Goal: Task Accomplishment & Management: Manage account settings

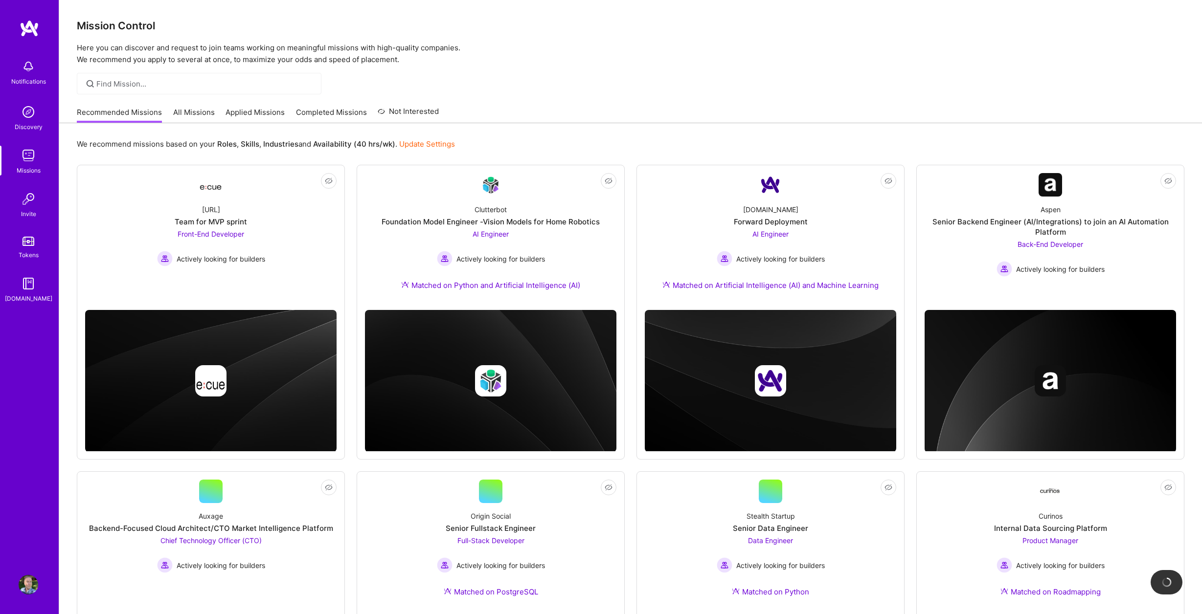
click at [24, 588] on img at bounding box center [29, 585] width 20 height 20
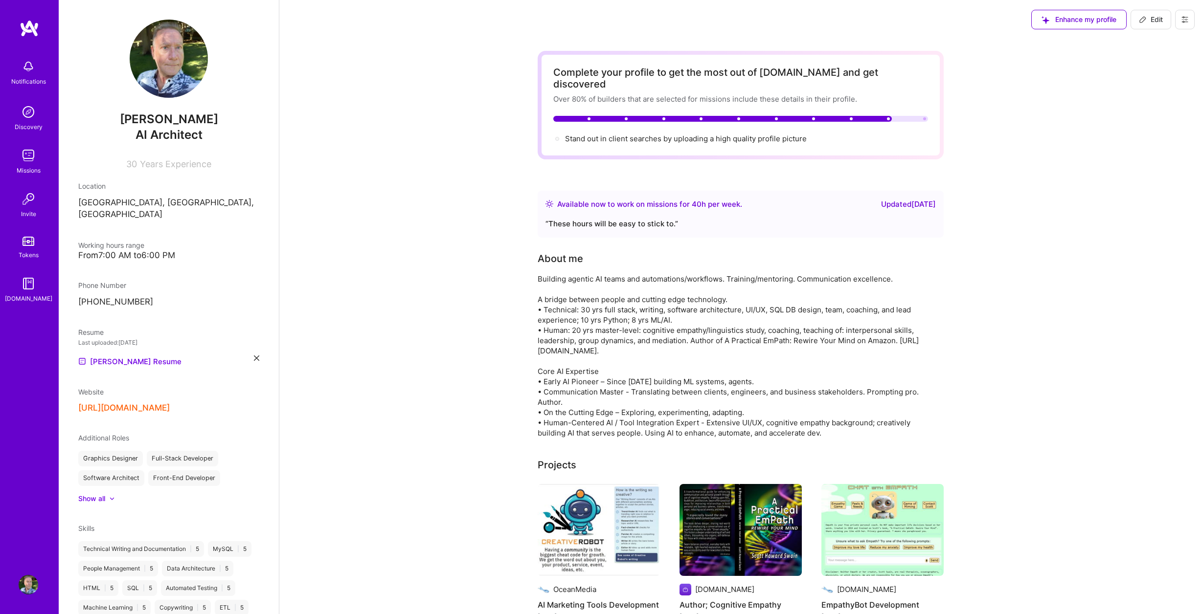
click at [254, 356] on icon at bounding box center [256, 358] width 5 height 5
click at [145, 345] on div "Upload your Resume PDF file format" at bounding box center [131, 355] width 67 height 21
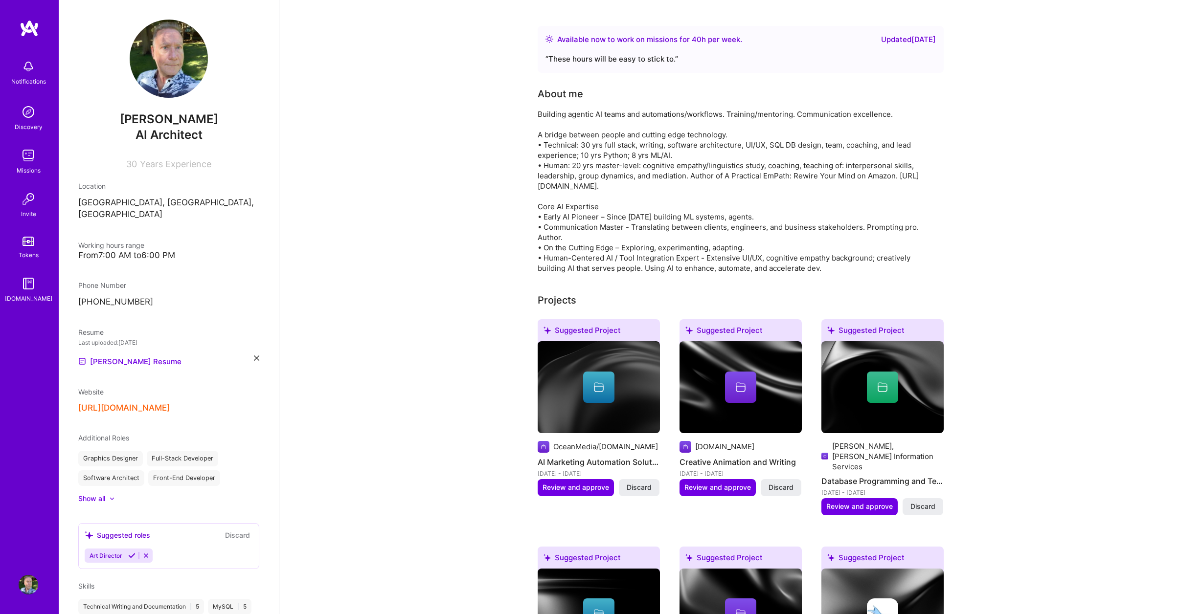
scroll to position [196, 0]
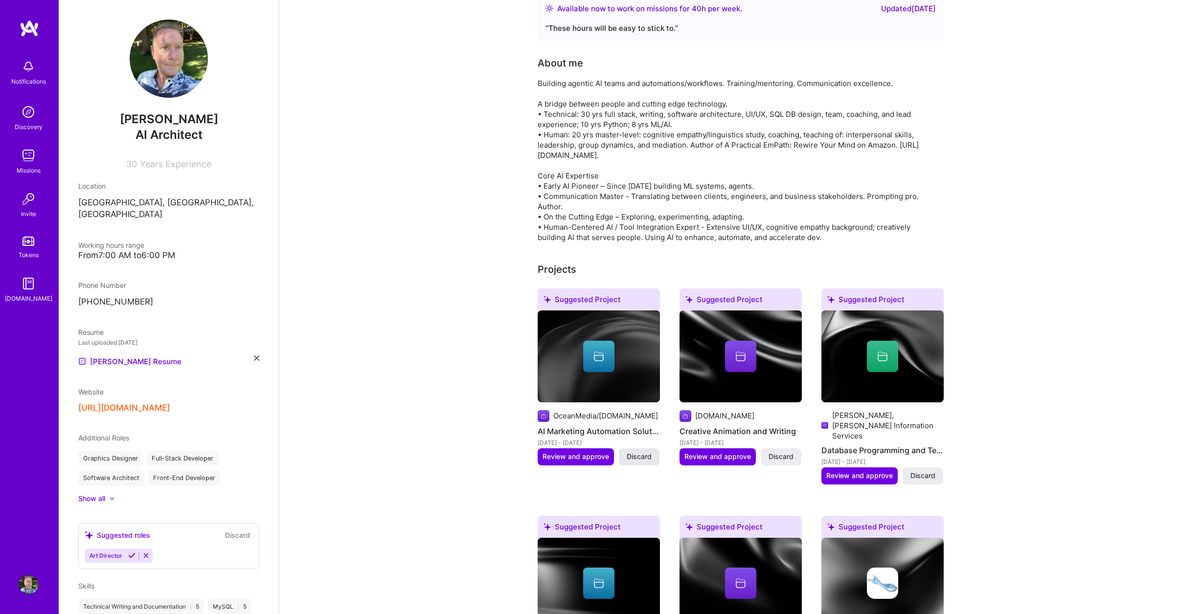
click at [633, 452] on span "Discard" at bounding box center [639, 457] width 25 height 10
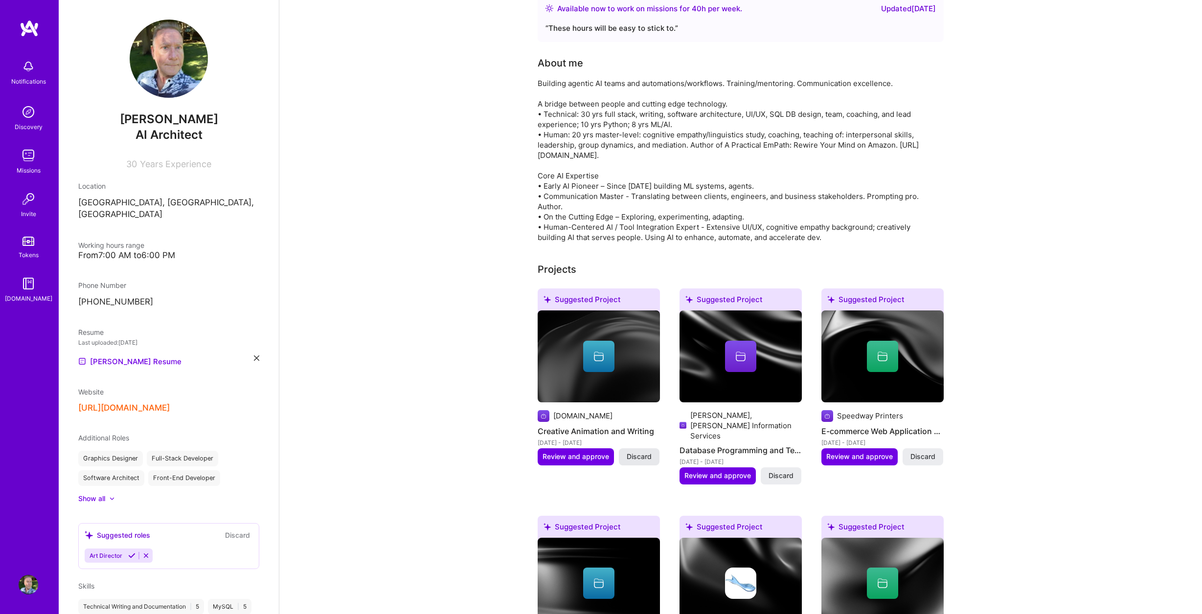
click at [632, 452] on span "Discard" at bounding box center [639, 457] width 25 height 10
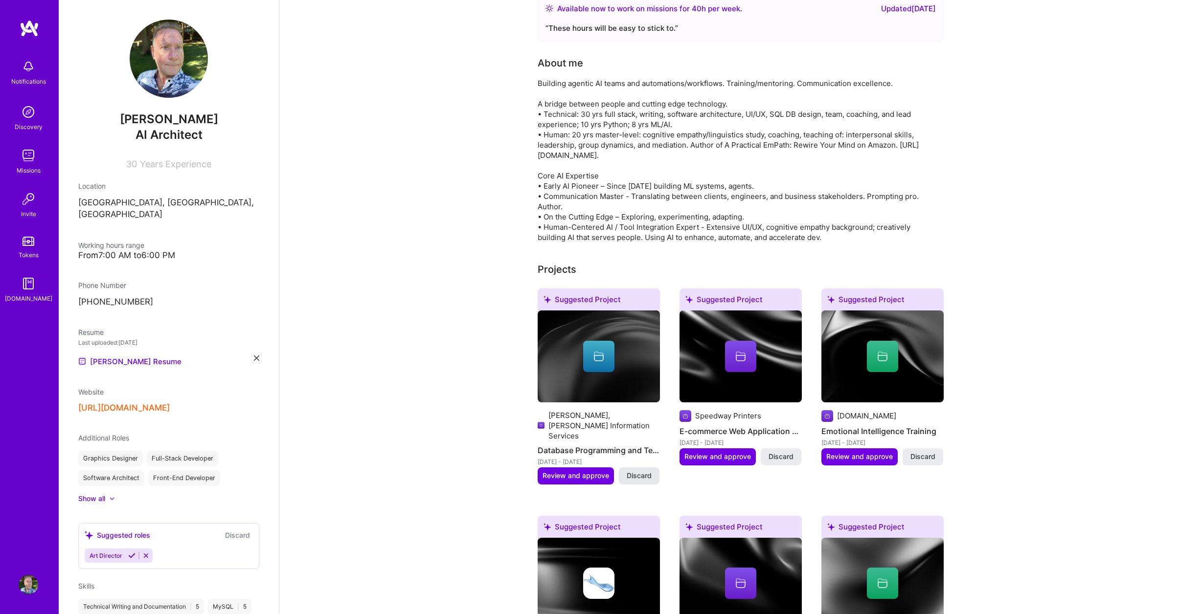
click at [628, 471] on span "Discard" at bounding box center [639, 476] width 25 height 10
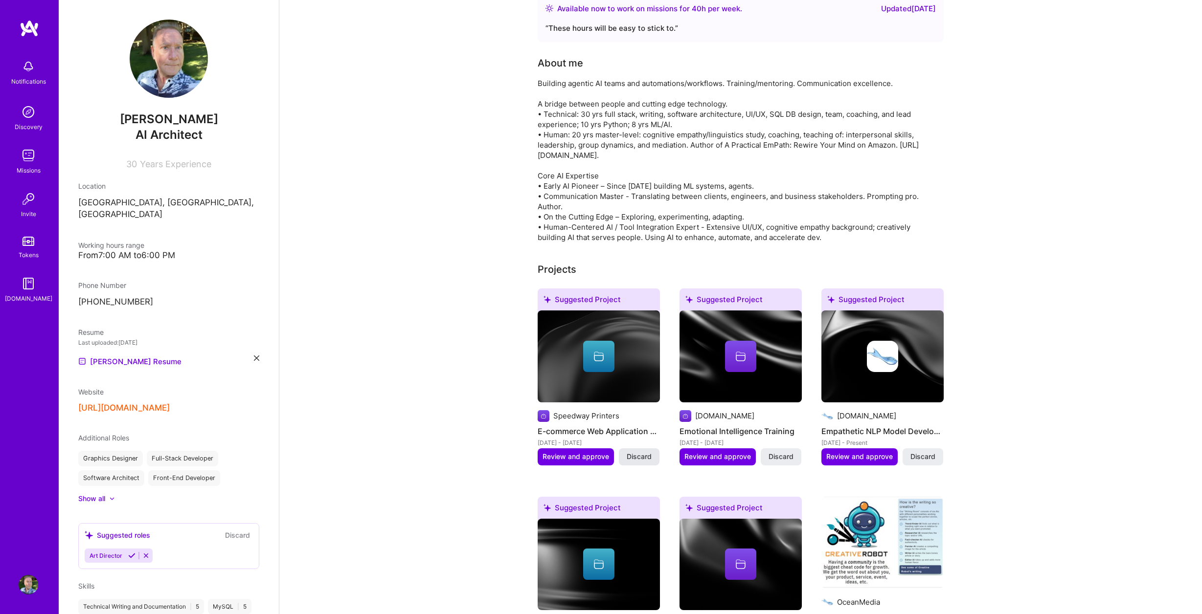
click at [633, 452] on span "Discard" at bounding box center [639, 457] width 25 height 10
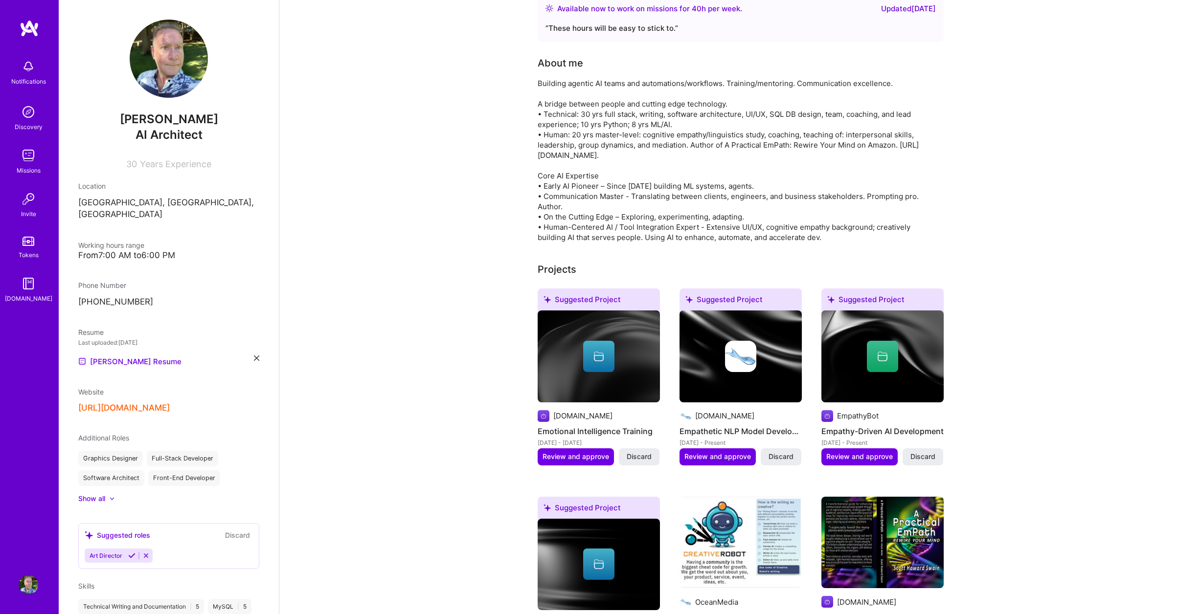
click at [633, 452] on span "Discard" at bounding box center [639, 457] width 25 height 10
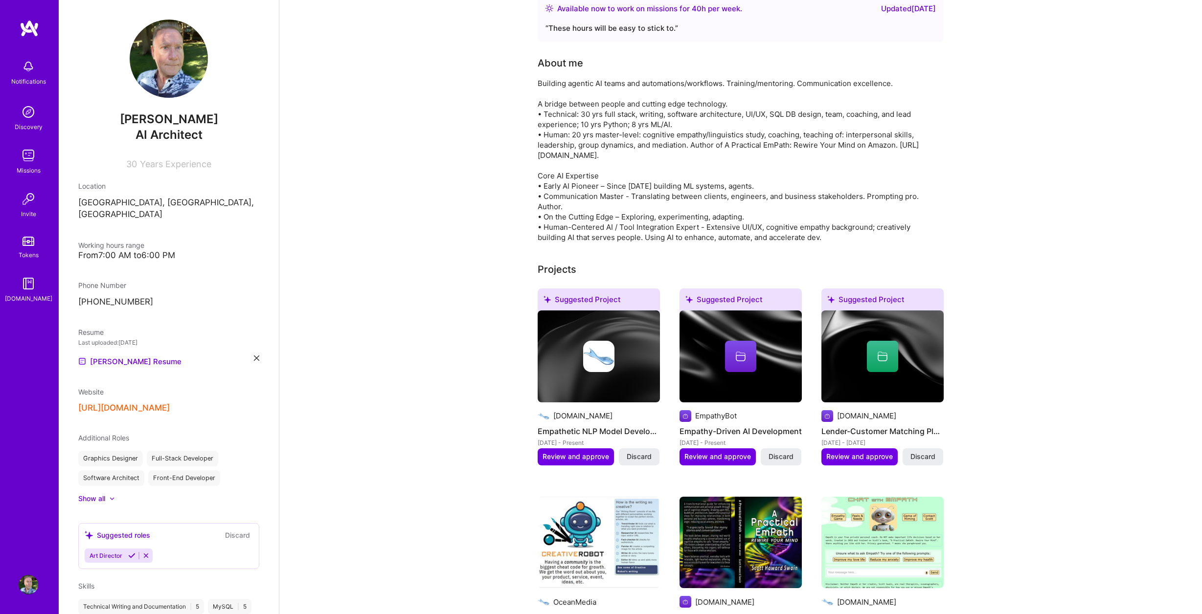
click at [633, 452] on span "Discard" at bounding box center [639, 457] width 25 height 10
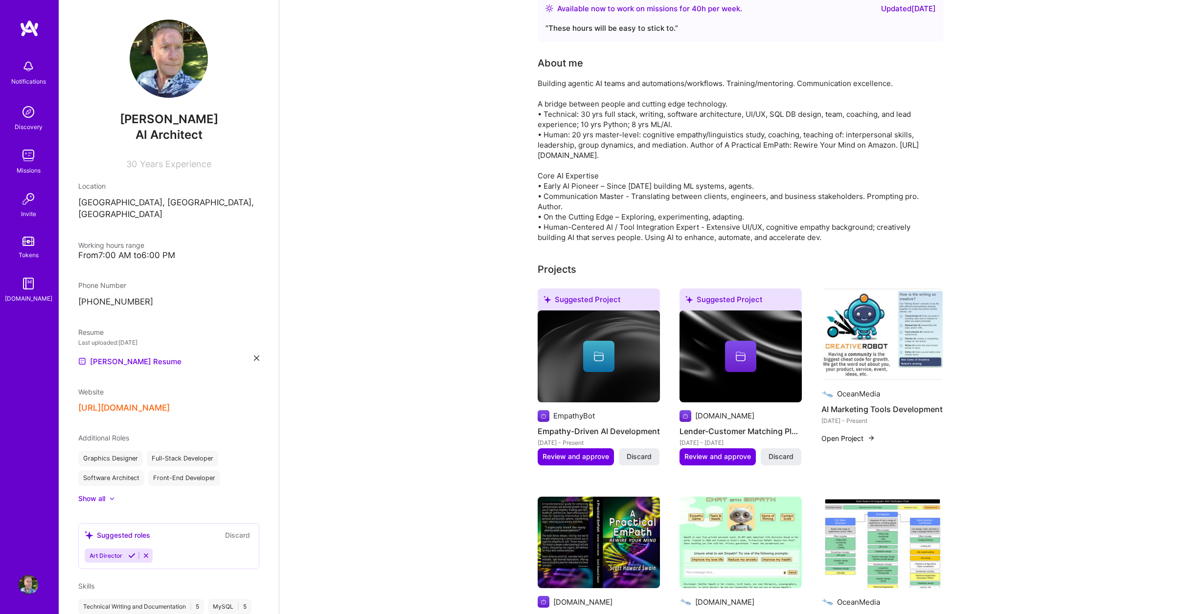
click at [633, 452] on span "Discard" at bounding box center [639, 457] width 25 height 10
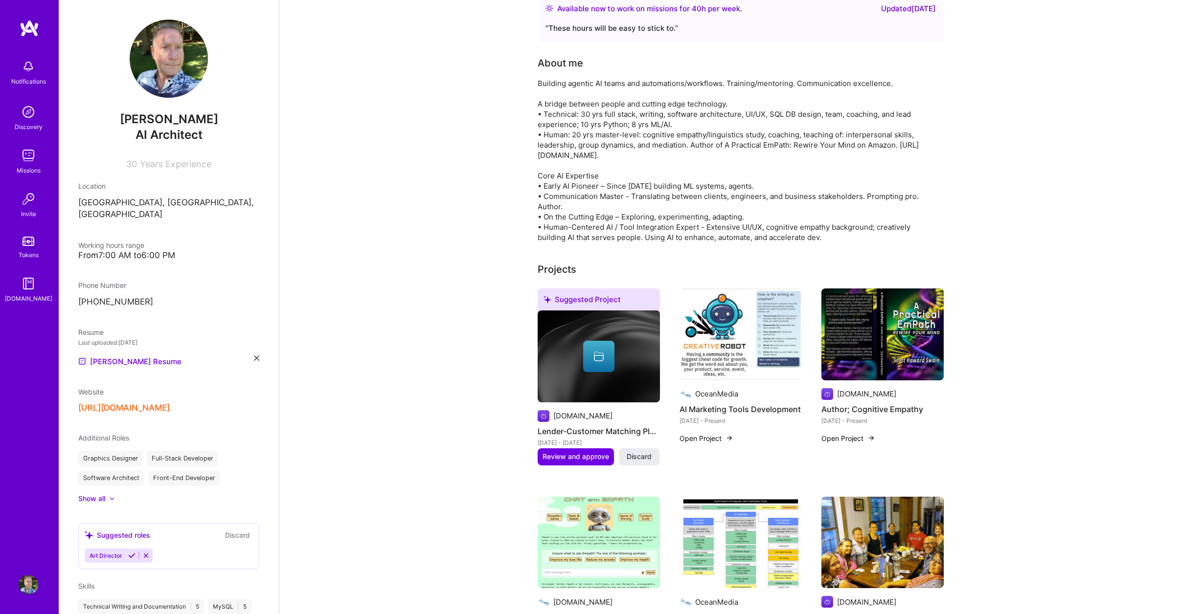
click at [633, 452] on span "Discard" at bounding box center [639, 457] width 25 height 10
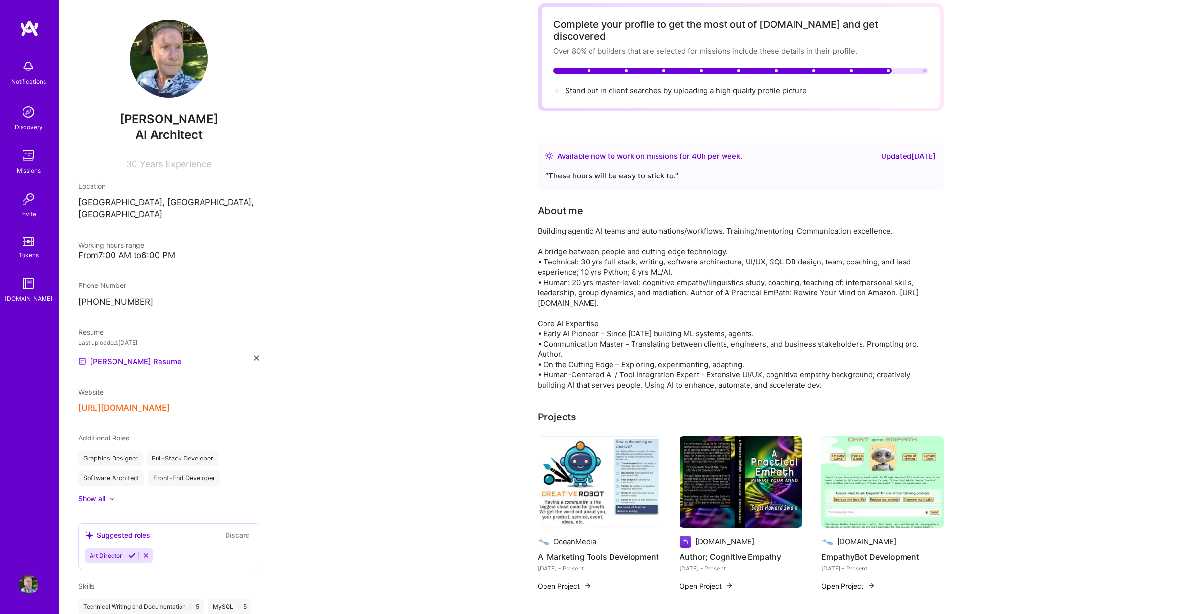
scroll to position [0, 0]
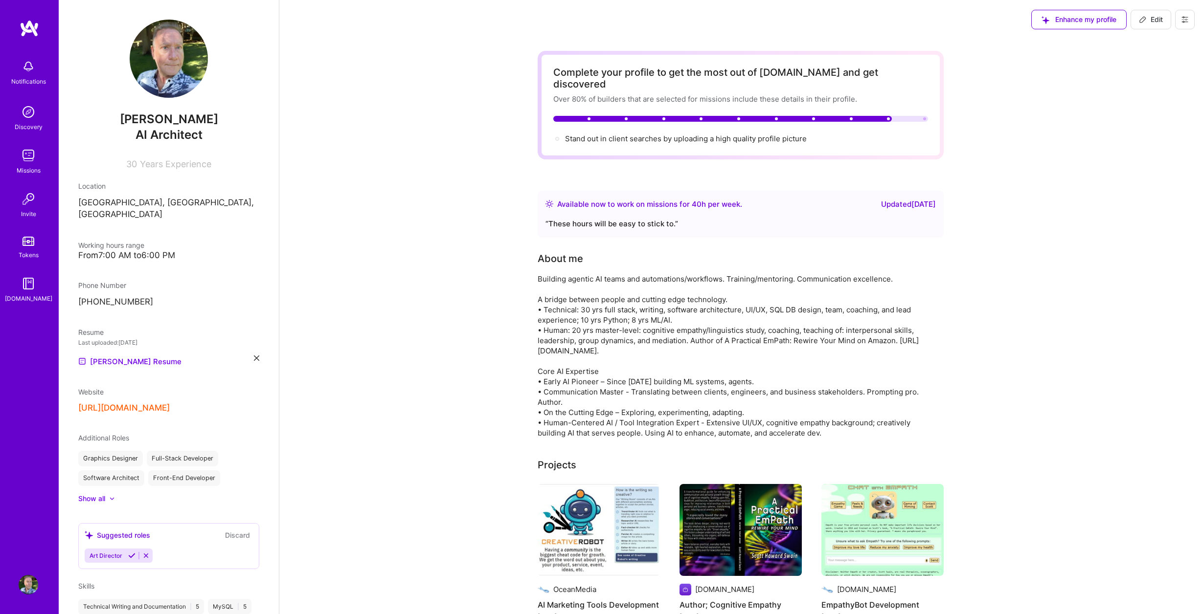
click at [28, 153] on img at bounding box center [29, 156] width 20 height 20
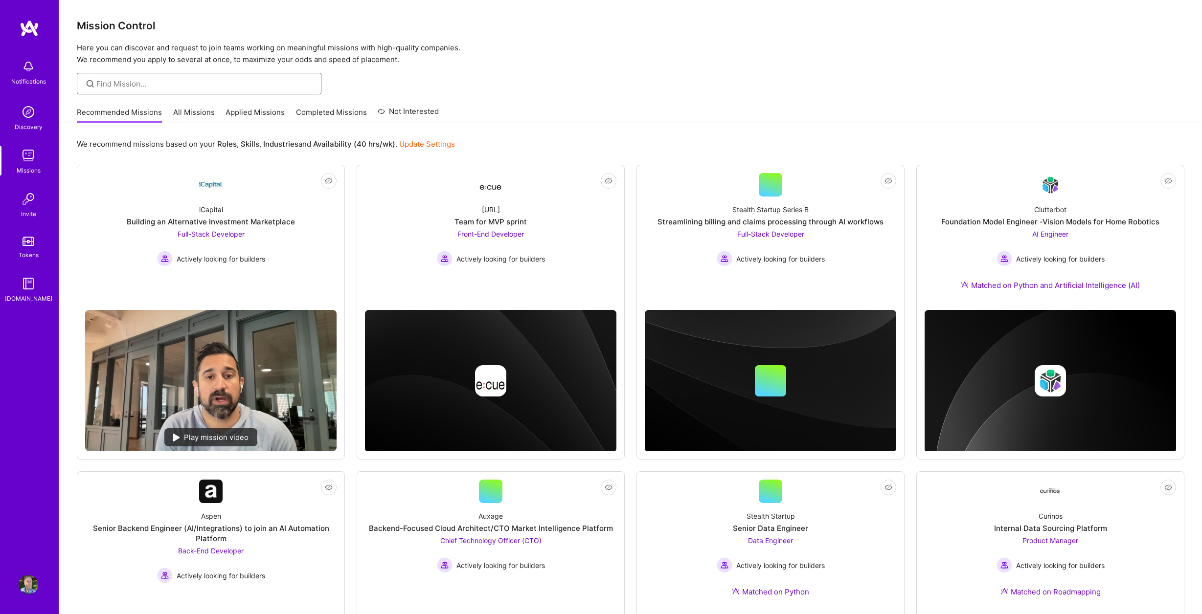
click at [221, 84] on input at bounding box center [205, 84] width 218 height 10
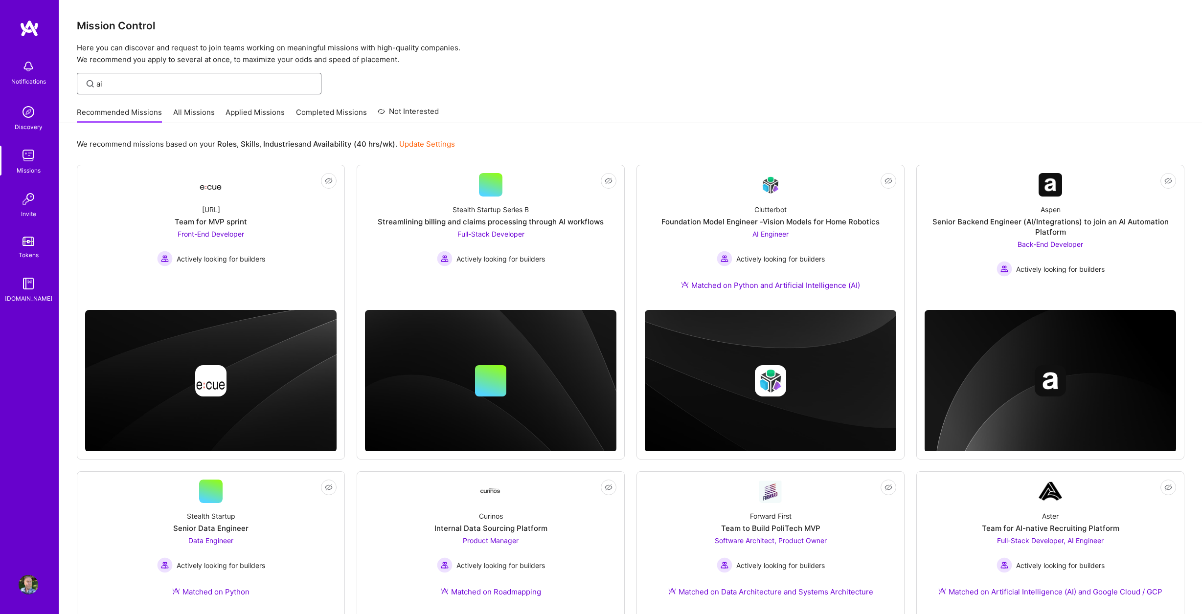
type input "ai"
click at [153, 79] on input "ai" at bounding box center [205, 84] width 218 height 10
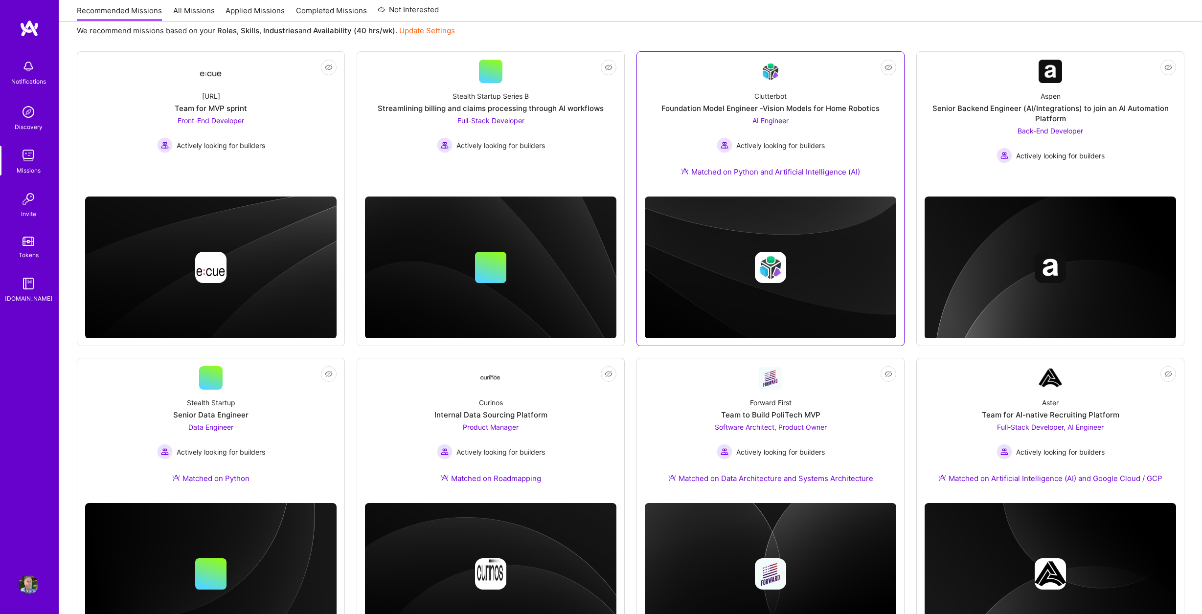
scroll to position [176, 0]
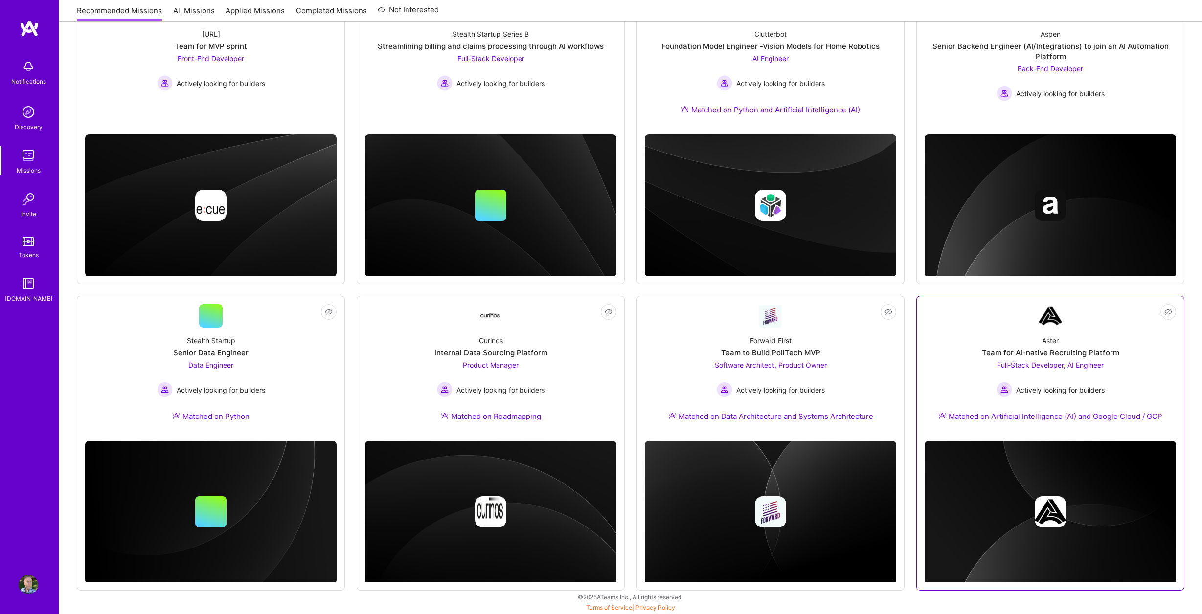
click at [1059, 363] on span "Full-Stack Developer, AI Engineer" at bounding box center [1050, 365] width 107 height 8
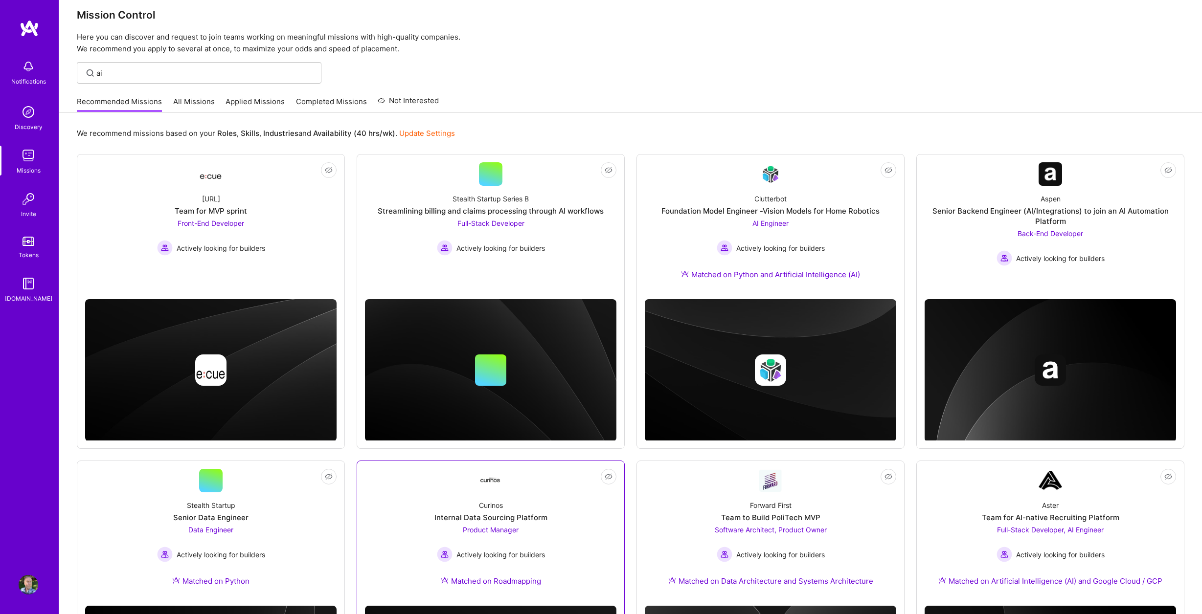
scroll to position [0, 0]
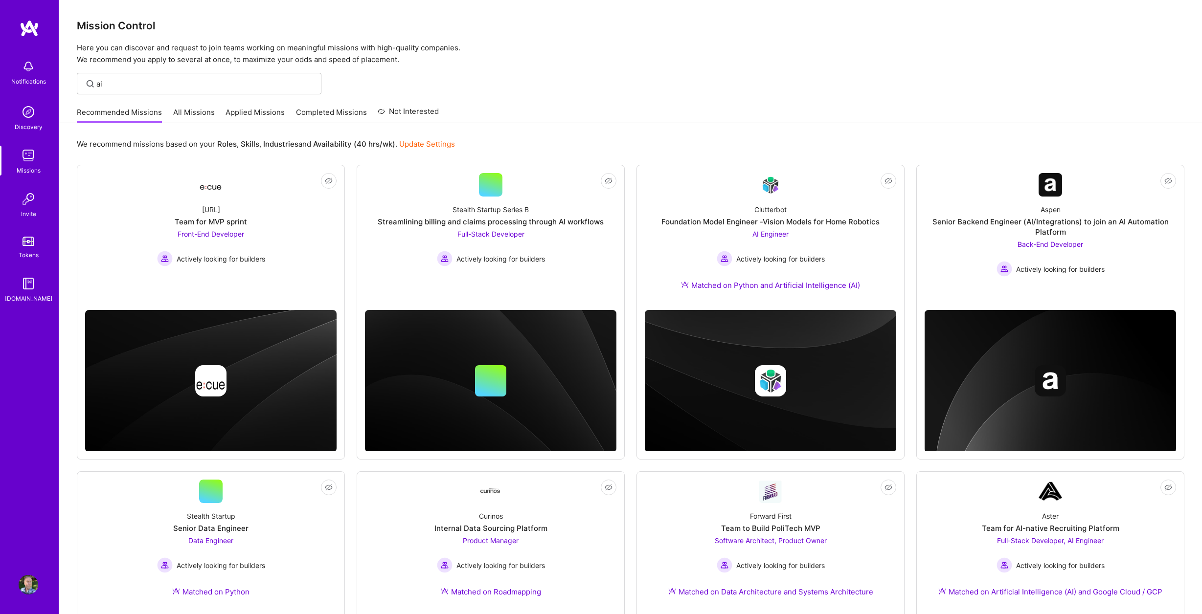
click at [193, 110] on link "All Missions" at bounding box center [194, 115] width 42 height 16
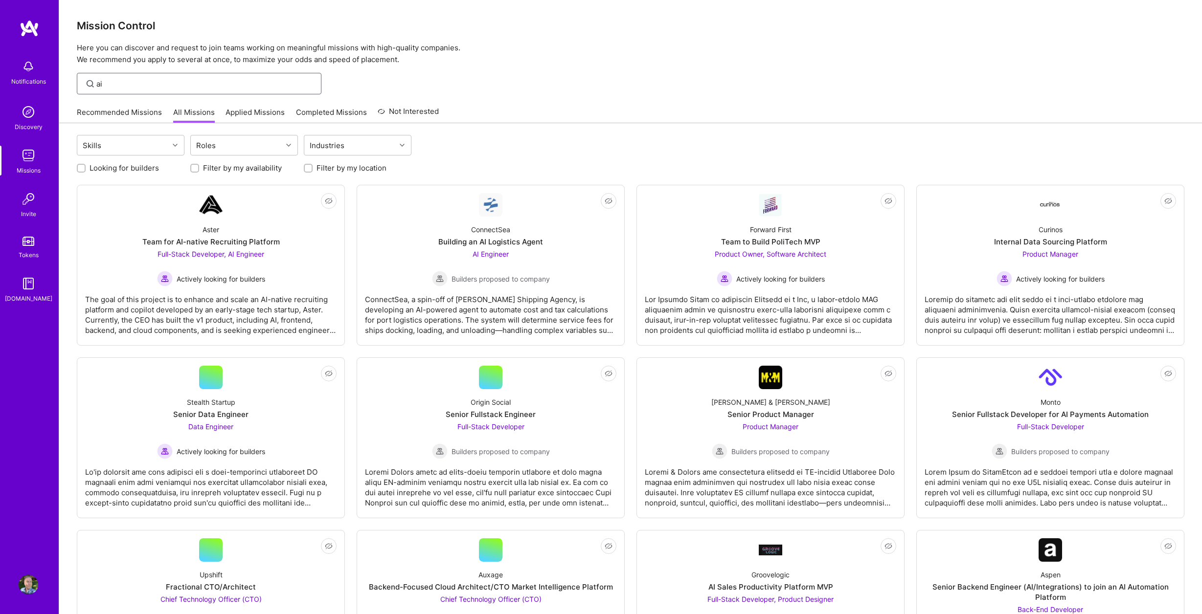
click at [165, 79] on input "ai" at bounding box center [205, 84] width 218 height 10
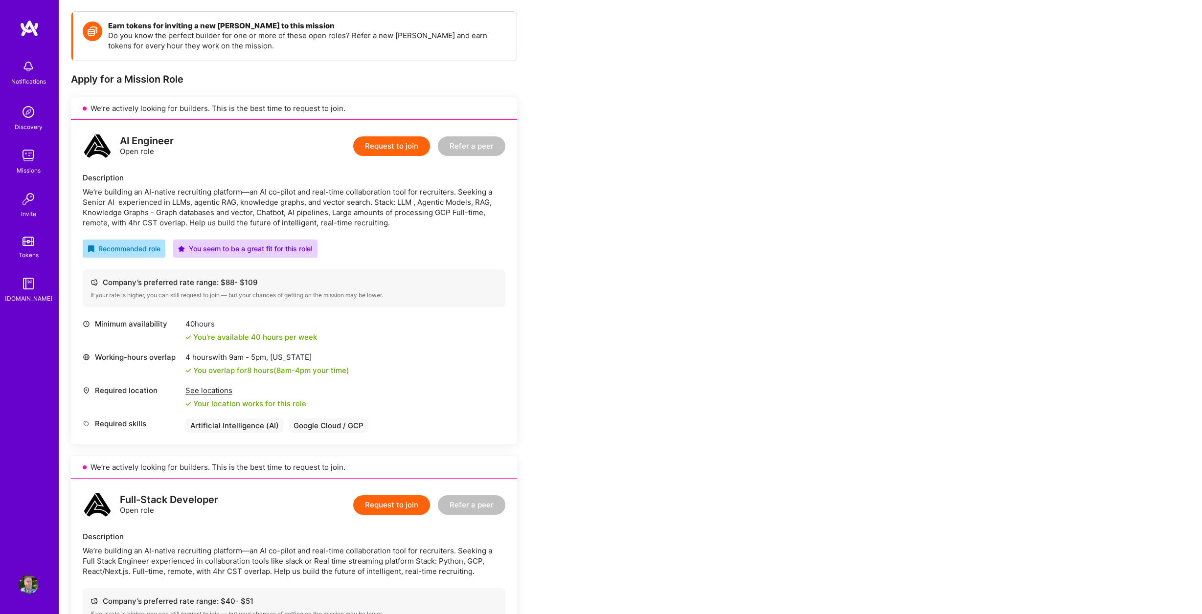
scroll to position [131, 0]
